Goal: Task Accomplishment & Management: Complete application form

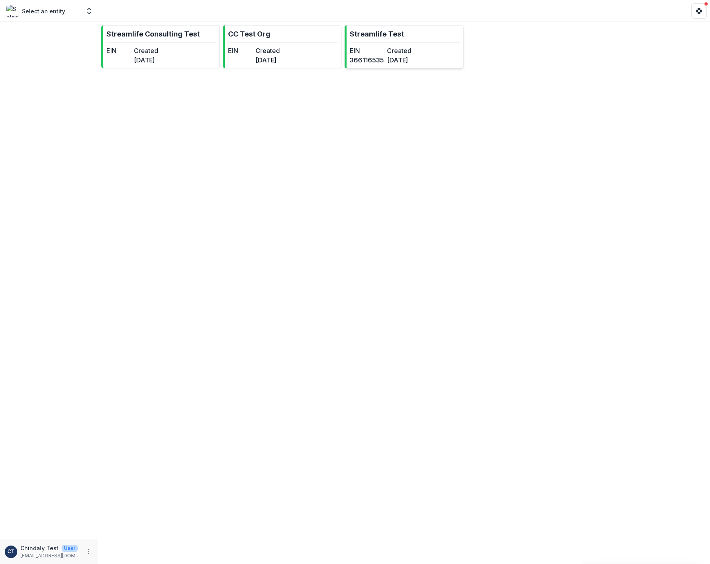
click at [436, 62] on link "Streamlife Test EIN 366116535 Created 3 months ago" at bounding box center [404, 46] width 119 height 43
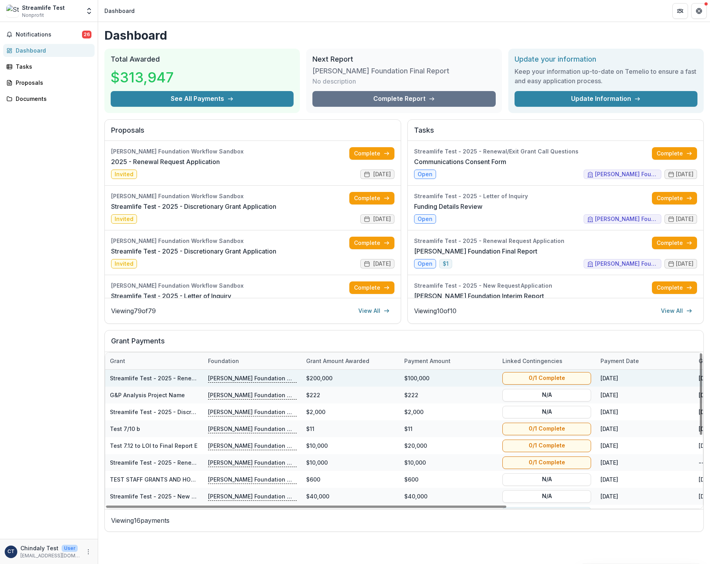
click at [409, 377] on div "$100,000" at bounding box center [449, 378] width 98 height 17
click at [190, 381] on link "Streamlife Test - 2025 - Renewal Request Application" at bounding box center [184, 378] width 148 height 7
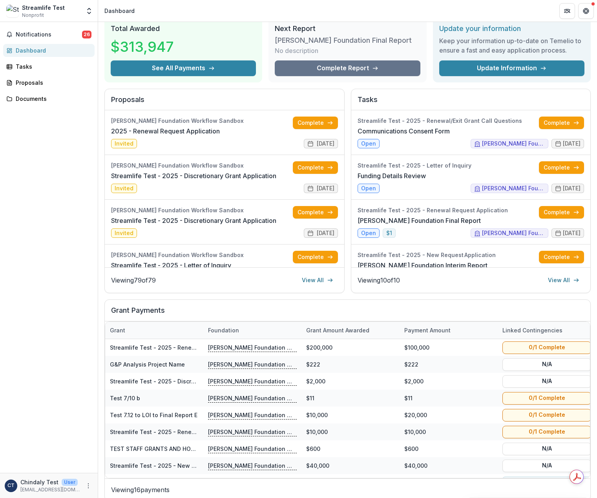
scroll to position [42, 0]
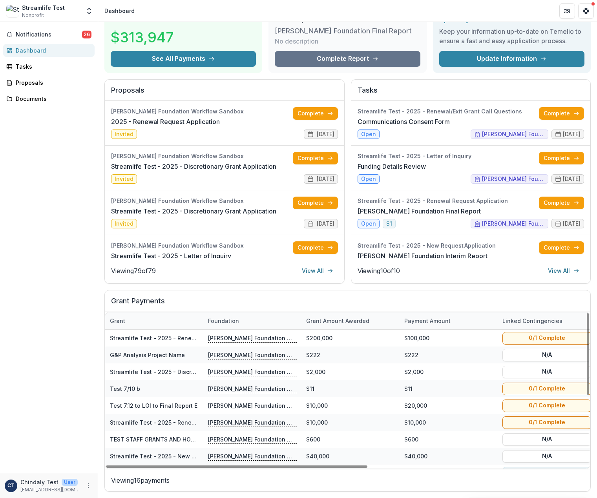
click at [51, 328] on div "Notifications 26 Dashboard Tasks Proposals Documents" at bounding box center [49, 247] width 98 height 451
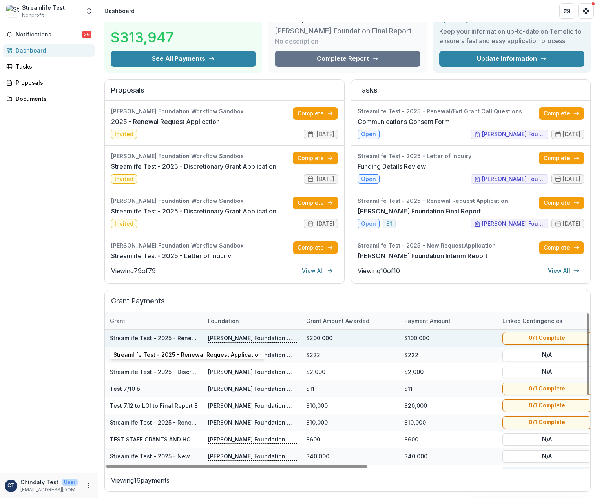
click at [161, 336] on link "Streamlife Test - 2025 - Renewal Request Application" at bounding box center [184, 338] width 148 height 7
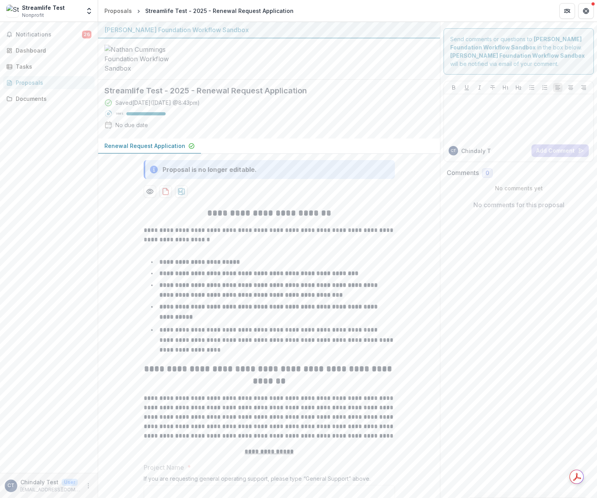
click at [57, 277] on div "Notifications 26 Dashboard Tasks Proposals Documents" at bounding box center [49, 247] width 98 height 451
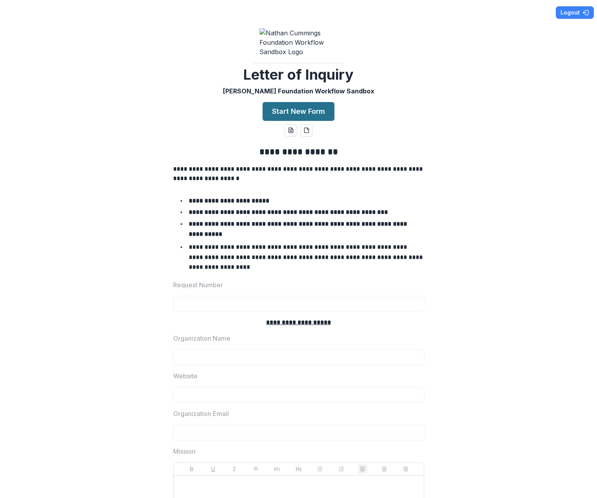
click at [312, 121] on button "Start New Form" at bounding box center [299, 111] width 72 height 19
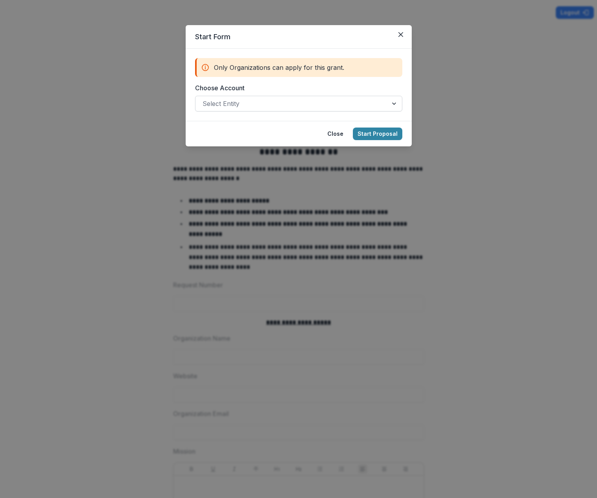
click at [300, 108] on div at bounding box center [292, 103] width 178 height 11
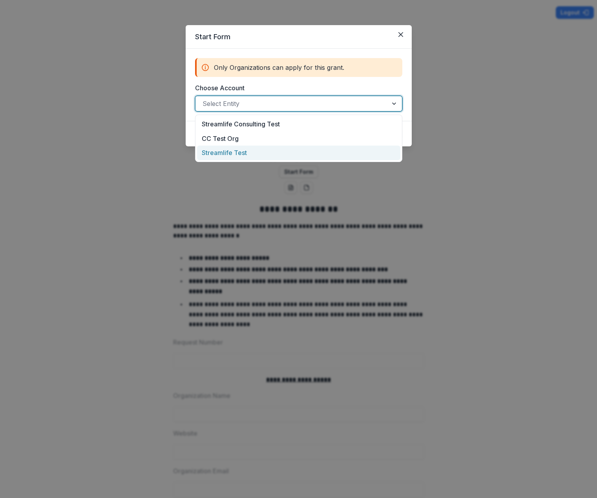
click at [302, 151] on div "Streamlife Test" at bounding box center [298, 153] width 203 height 15
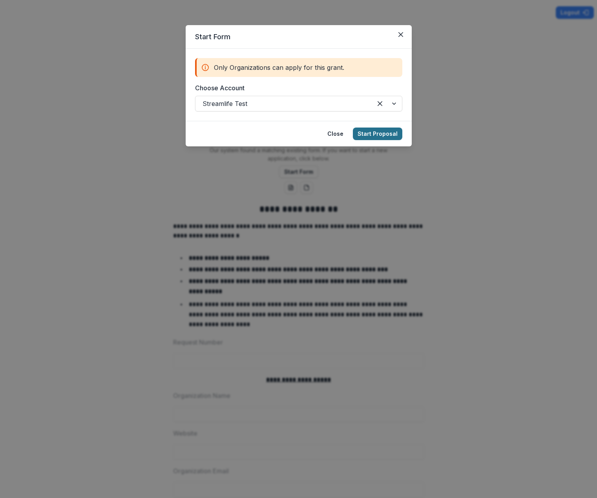
click at [386, 138] on button "Start Proposal" at bounding box center [377, 134] width 49 height 13
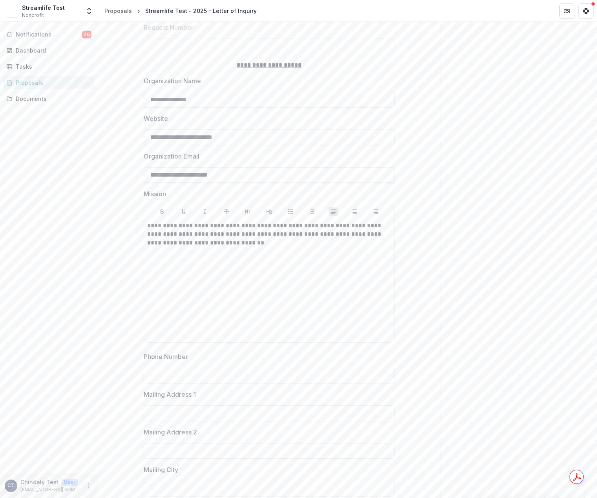
scroll to position [295, 0]
click at [257, 383] on input "Phone Number" at bounding box center [269, 375] width 251 height 16
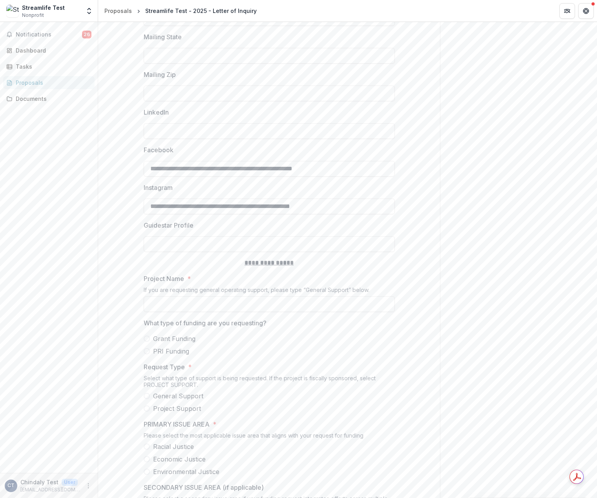
scroll to position [766, 0]
click at [303, 311] on input "Project Name *" at bounding box center [269, 303] width 251 height 16
click at [146, 353] on span at bounding box center [147, 350] width 6 height 6
click at [218, 311] on input "********" at bounding box center [269, 303] width 251 height 16
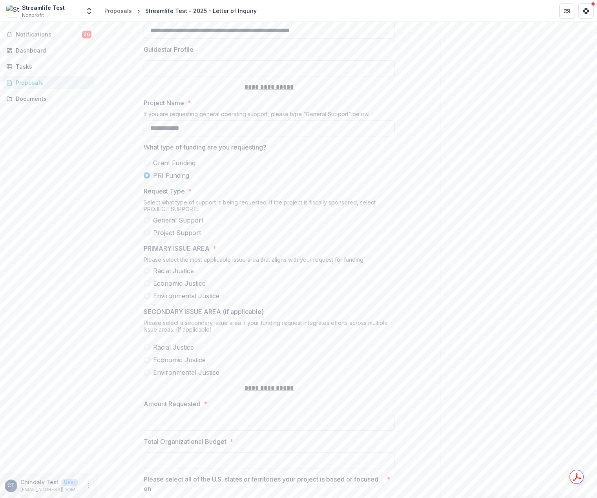
scroll to position [942, 0]
type input "**********"
click at [146, 235] on span at bounding box center [147, 232] width 6 height 6
click at [144, 273] on span at bounding box center [147, 270] width 6 height 6
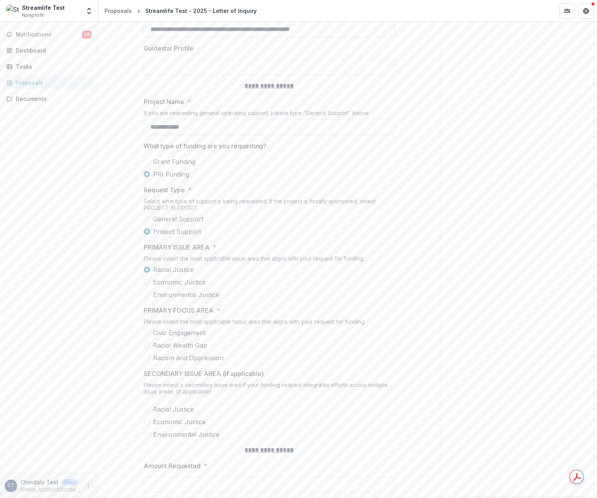
click at [147, 336] on span at bounding box center [147, 333] width 6 height 6
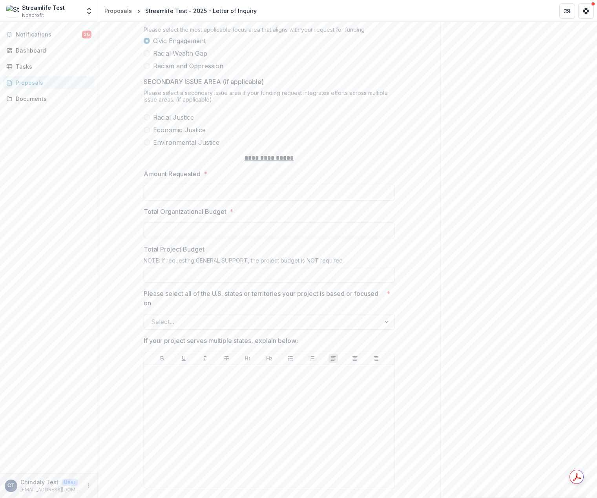
scroll to position [1236, 0]
click at [160, 195] on input "Amount Requested *" at bounding box center [269, 191] width 251 height 16
type input "********"
click at [168, 233] on input "Total Organizational Budget *" at bounding box center [269, 228] width 251 height 16
type input "*******"
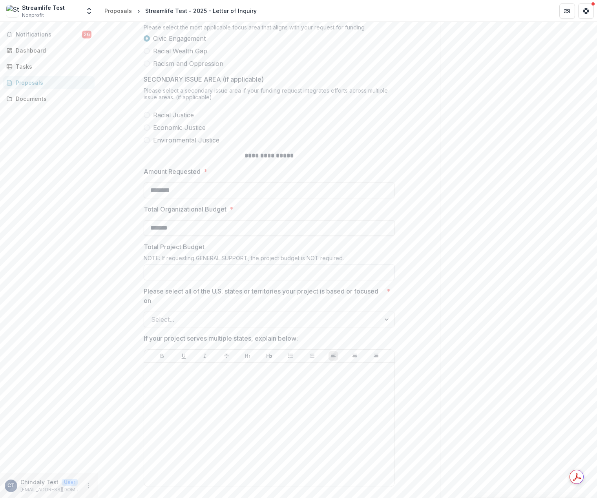
click at [161, 276] on input "Total Project Budget" at bounding box center [269, 273] width 251 height 16
type input "********"
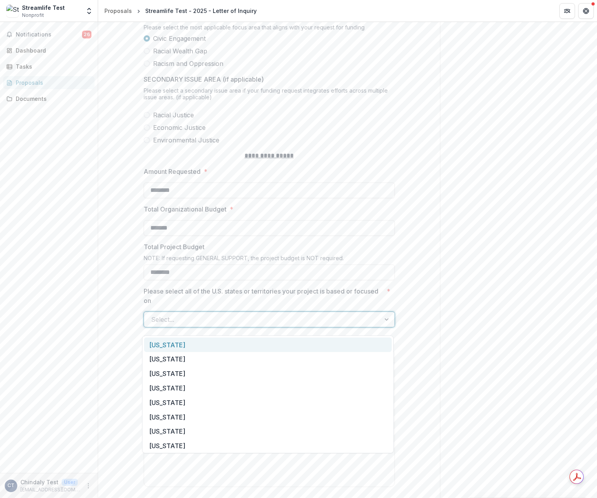
click at [188, 325] on div at bounding box center [262, 319] width 222 height 11
click at [189, 351] on div "Alabama" at bounding box center [267, 345] width 247 height 15
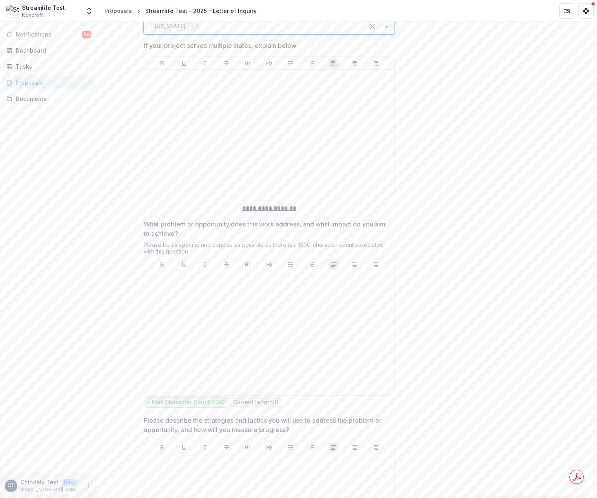
scroll to position [1531, 0]
click at [319, 361] on div at bounding box center [269, 332] width 244 height 118
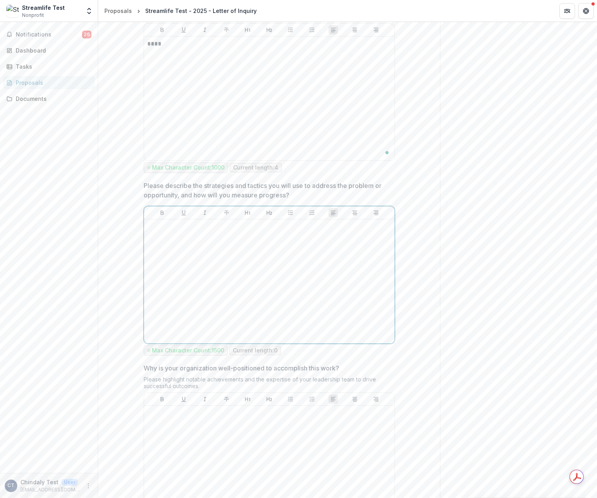
click at [214, 305] on div at bounding box center [269, 282] width 244 height 118
click at [214, 305] on div "**" at bounding box center [269, 279] width 244 height 118
click at [214, 304] on div "**" at bounding box center [269, 279] width 244 height 118
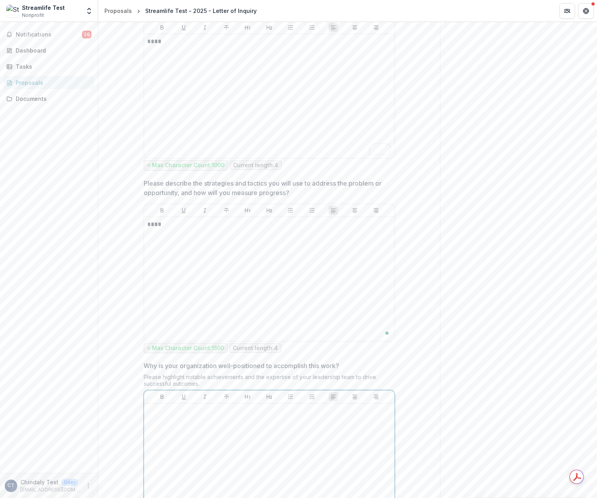
click at [220, 437] on div at bounding box center [269, 466] width 244 height 118
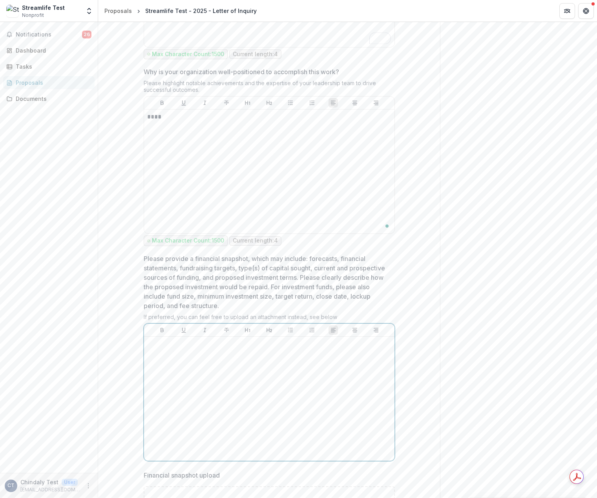
click at [214, 409] on div at bounding box center [269, 399] width 244 height 118
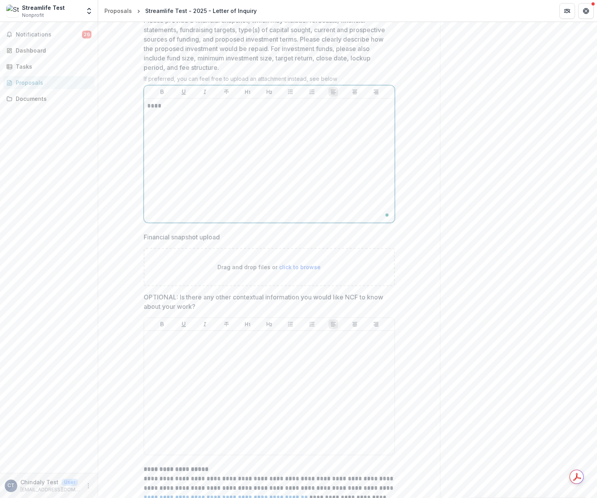
scroll to position [2355, 0]
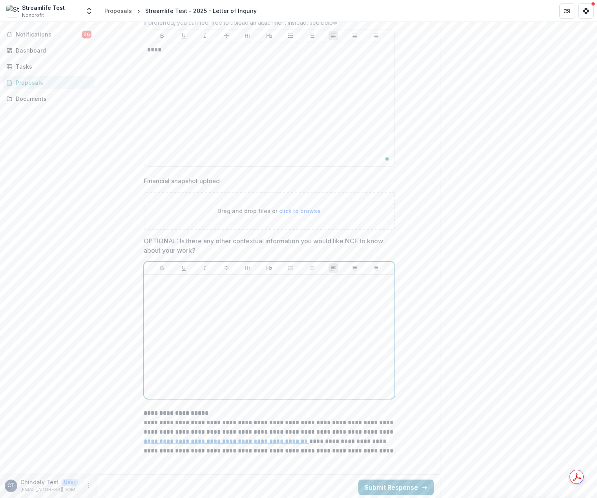
click at [217, 366] on div at bounding box center [269, 337] width 244 height 118
click at [388, 481] on button "Submit Response" at bounding box center [396, 486] width 75 height 16
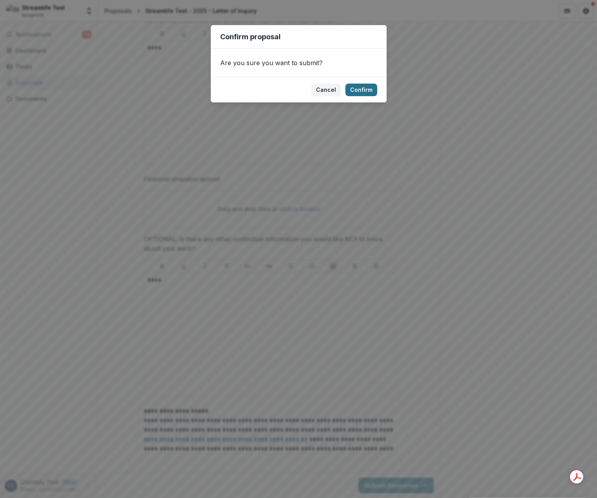
click at [365, 91] on button "Confirm" at bounding box center [362, 90] width 32 height 13
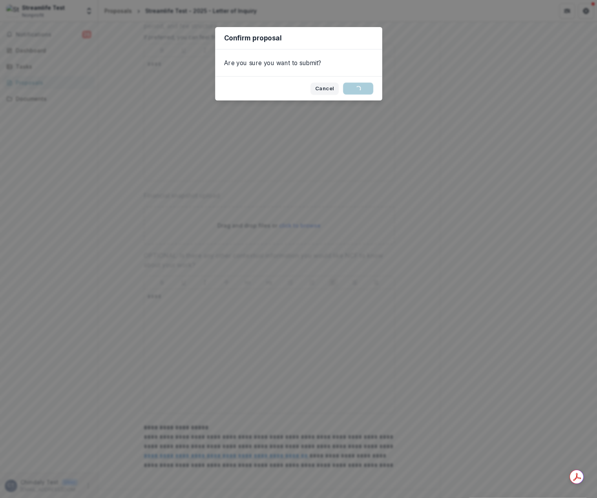
scroll to position [0, 0]
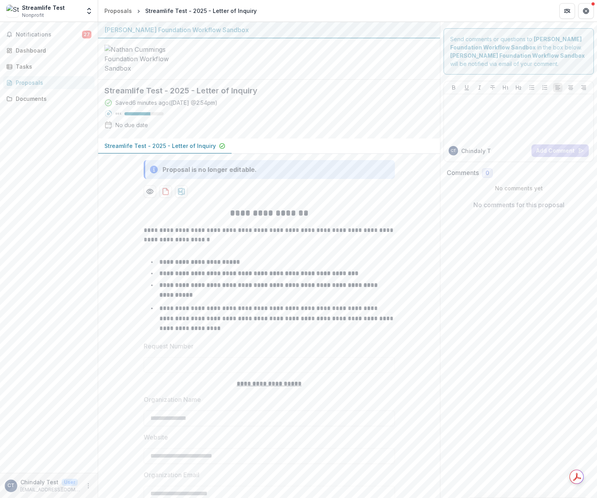
drag, startPoint x: 220, startPoint y: 346, endPoint x: 243, endPoint y: 422, distance: 79.0
click at [19, 83] on div "Proposals" at bounding box center [52, 83] width 73 height 8
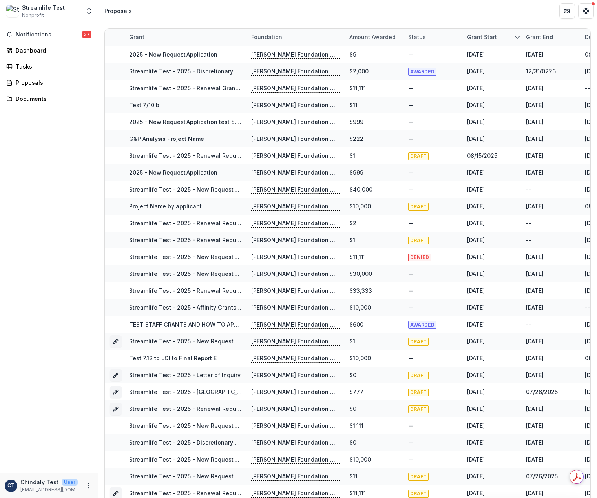
click at [184, 37] on div "Grant" at bounding box center [185, 37] width 122 height 17
click at [157, 76] on button "Sort Ascending" at bounding box center [173, 71] width 94 height 13
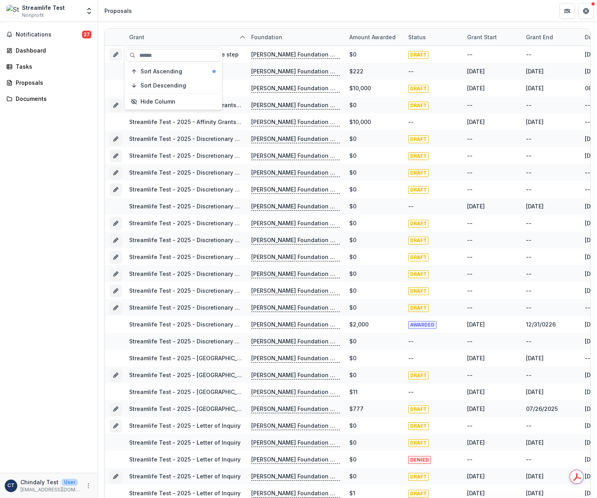
click at [185, 13] on header "Proposals" at bounding box center [347, 11] width 499 height 22
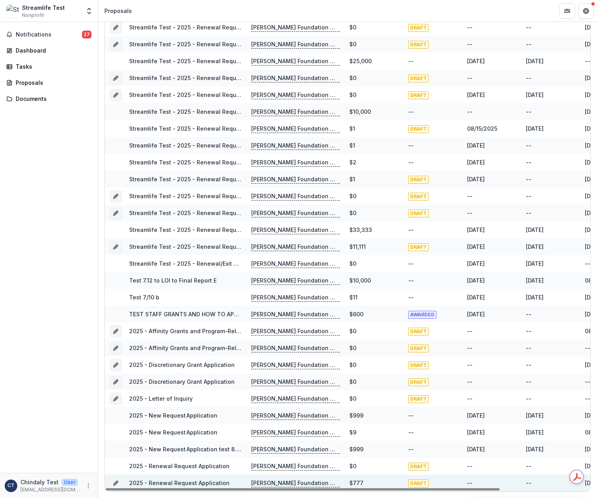
drag, startPoint x: 296, startPoint y: 489, endPoint x: 169, endPoint y: 485, distance: 126.9
click at [172, 491] on div at bounding box center [303, 490] width 394 height 2
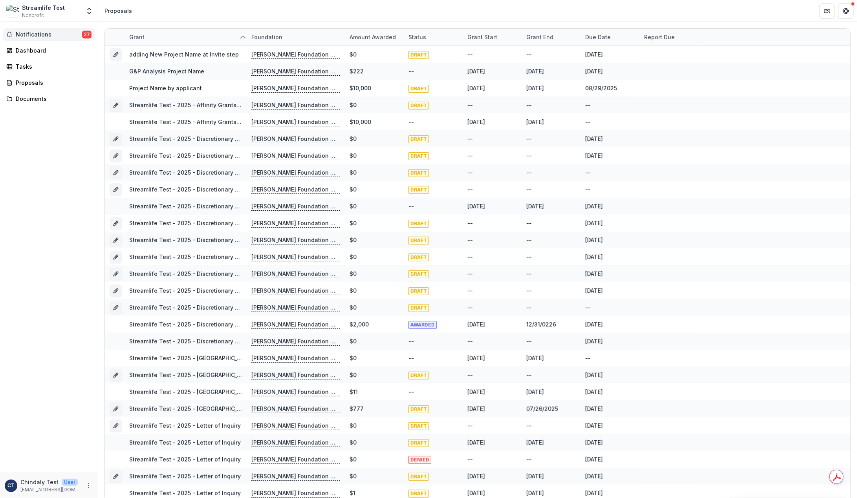
click at [29, 40] on button "Notifications 27" at bounding box center [49, 34] width 92 height 13
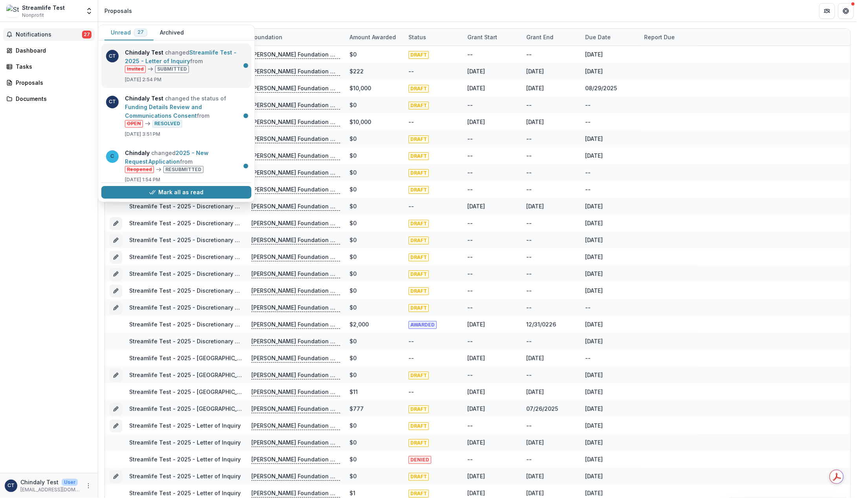
click at [161, 53] on link "Streamlife Test - 2025 - Letter of Inquiry" at bounding box center [181, 56] width 112 height 15
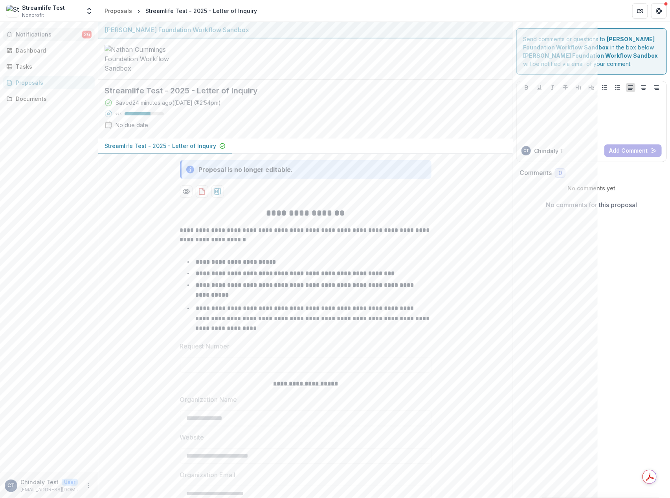
click at [29, 32] on span "Notifications" at bounding box center [49, 34] width 66 height 7
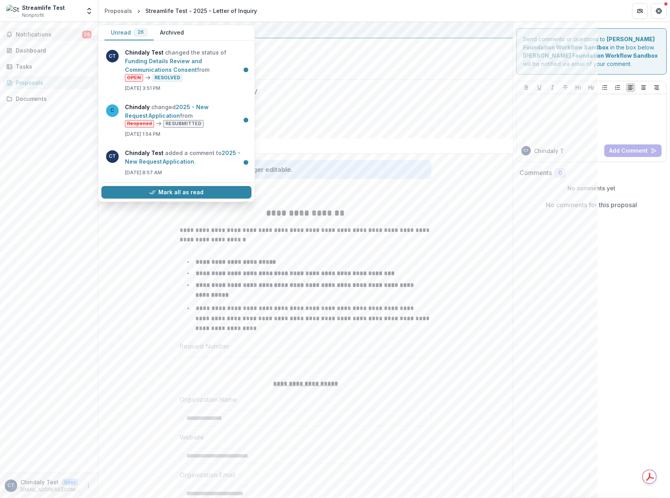
click at [29, 32] on span "Notifications" at bounding box center [49, 34] width 66 height 7
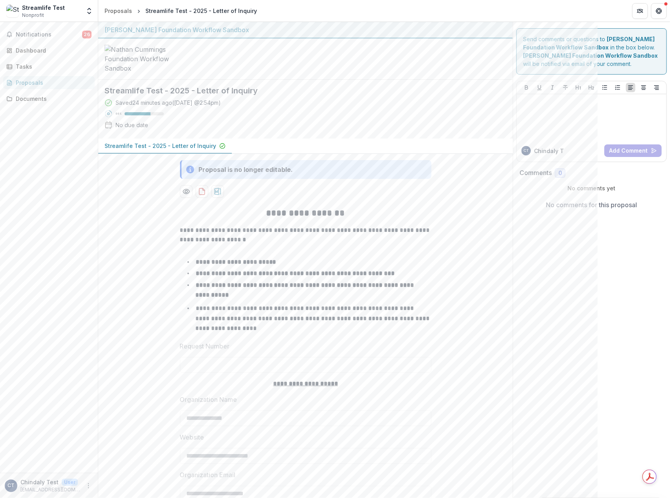
click at [40, 284] on div "Notifications 26 Dashboard Tasks Proposals Documents" at bounding box center [49, 247] width 98 height 451
click at [29, 49] on div "Dashboard" at bounding box center [52, 50] width 73 height 8
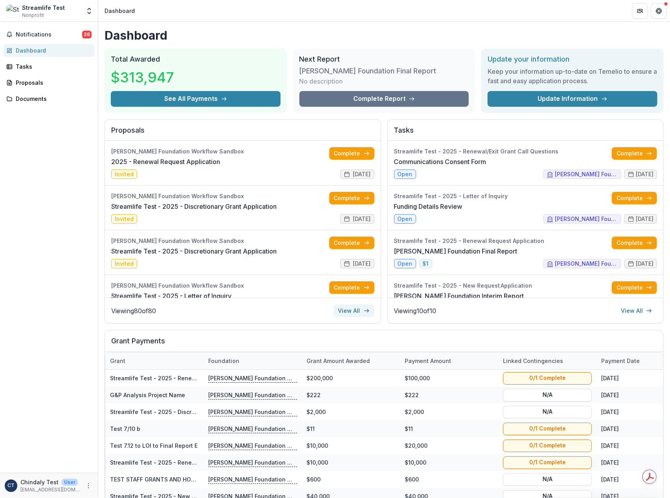
click at [351, 313] on link "View All" at bounding box center [353, 311] width 41 height 13
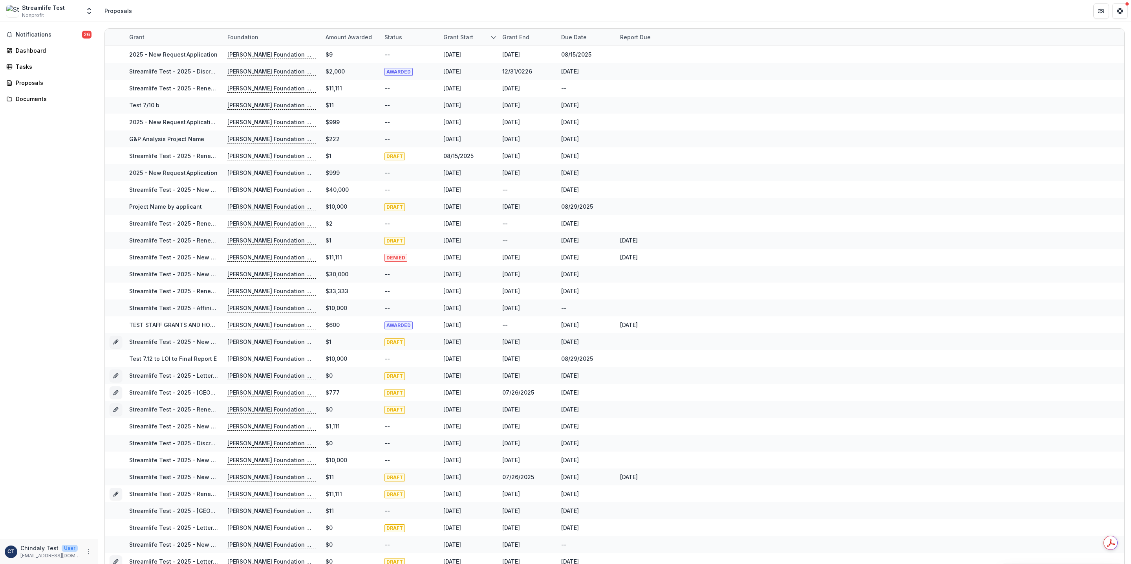
click at [565, 38] on div "Due Date" at bounding box center [573, 37] width 35 height 8
click at [585, 85] on span "Sort Descending" at bounding box center [595, 85] width 46 height 7
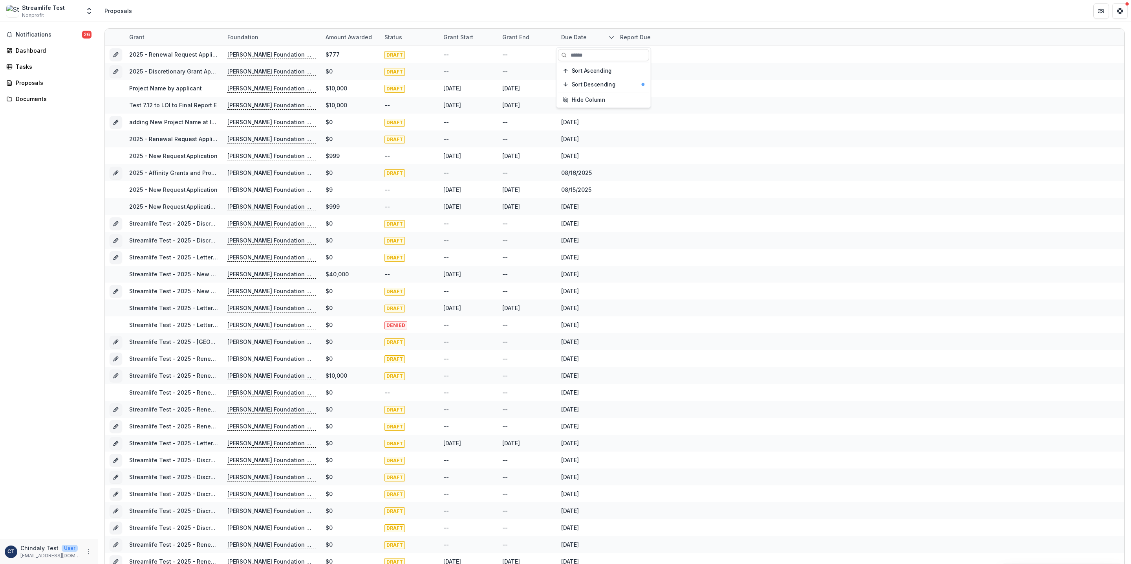
click at [608, 12] on header "Proposals" at bounding box center [614, 11] width 1033 height 22
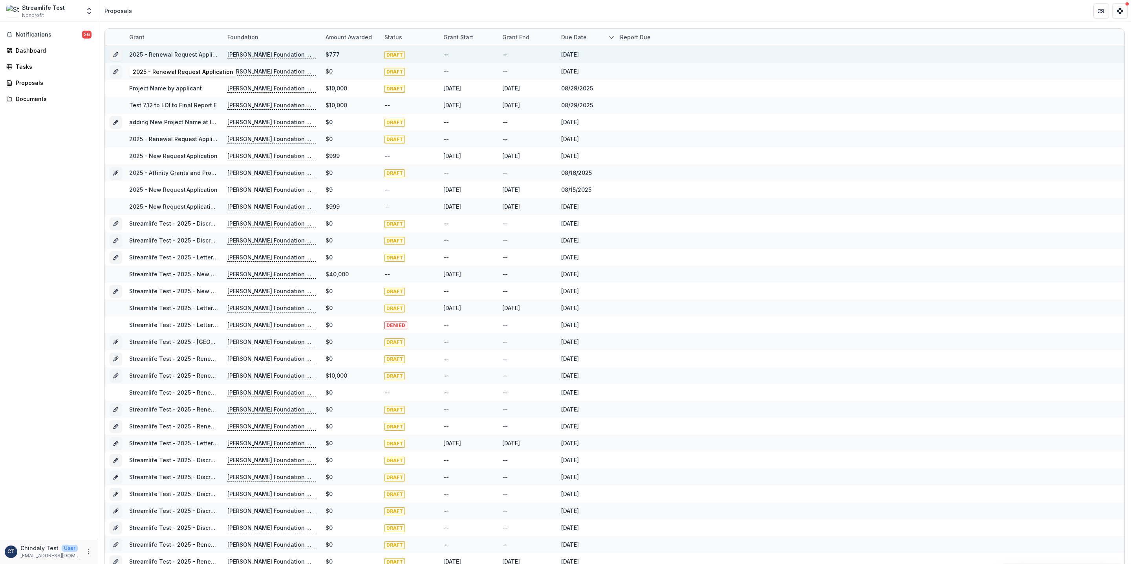
click at [156, 53] on link "2025 - Renewal Request Application" at bounding box center [179, 54] width 101 height 7
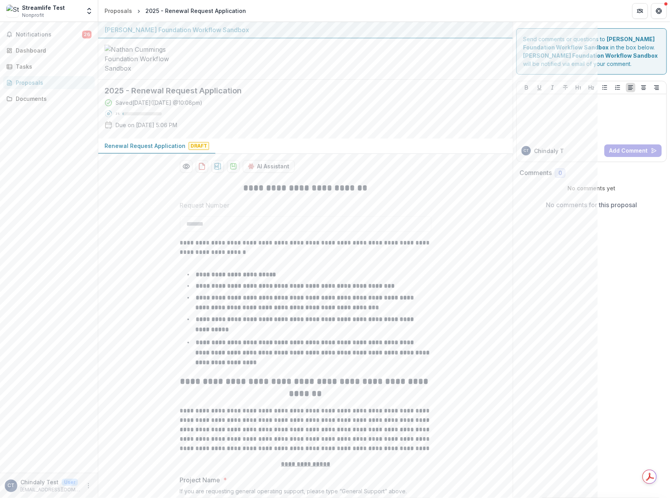
click at [324, 351] on strong "**********" at bounding box center [314, 353] width 236 height 26
click at [324, 350] on strong "**********" at bounding box center [314, 353] width 236 height 26
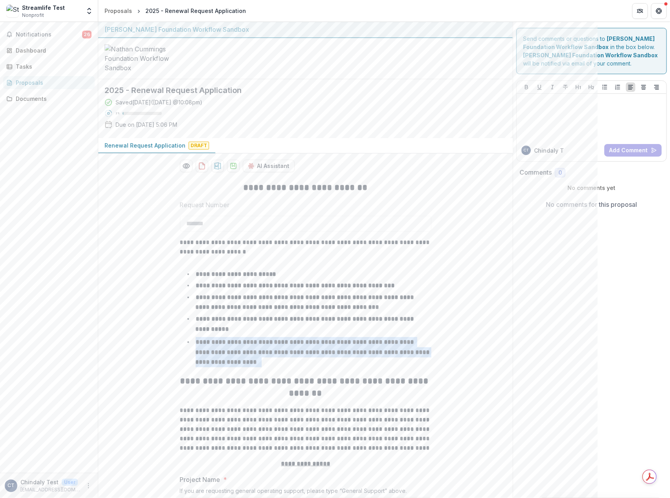
click at [324, 350] on strong "**********" at bounding box center [314, 352] width 236 height 26
click at [323, 346] on strong "**********" at bounding box center [314, 352] width 236 height 26
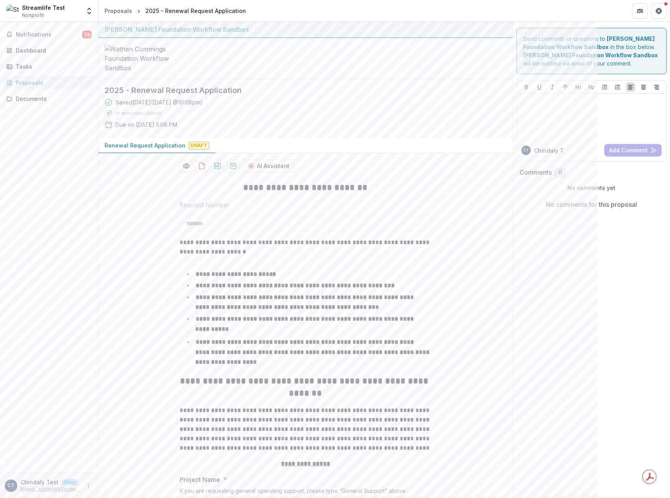
drag, startPoint x: 320, startPoint y: 334, endPoint x: 318, endPoint y: 330, distance: 4.2
click at [320, 333] on li "**********" at bounding box center [310, 324] width 242 height 20
